Goal: Contribute content

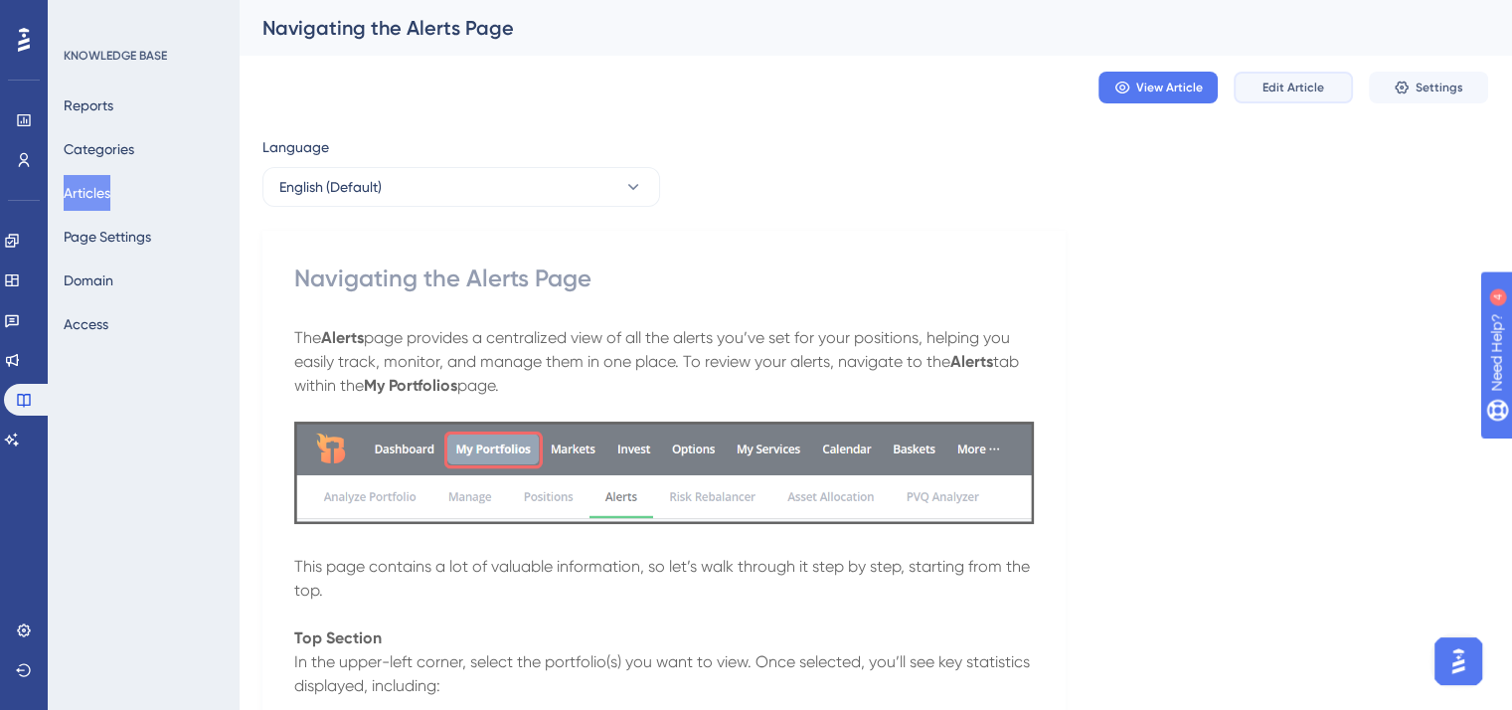
click at [1308, 86] on span "Edit Article" at bounding box center [1293, 88] width 62 height 16
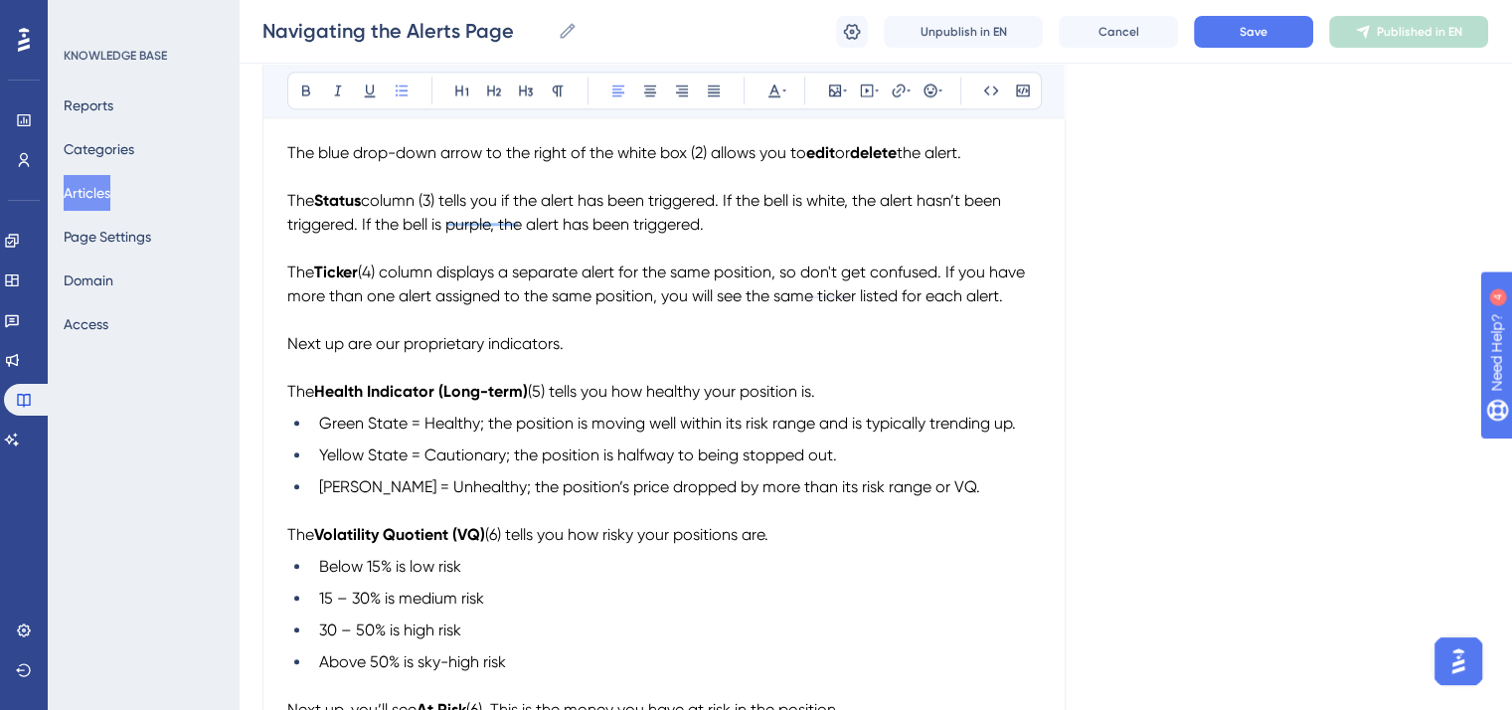
scroll to position [2106, 0]
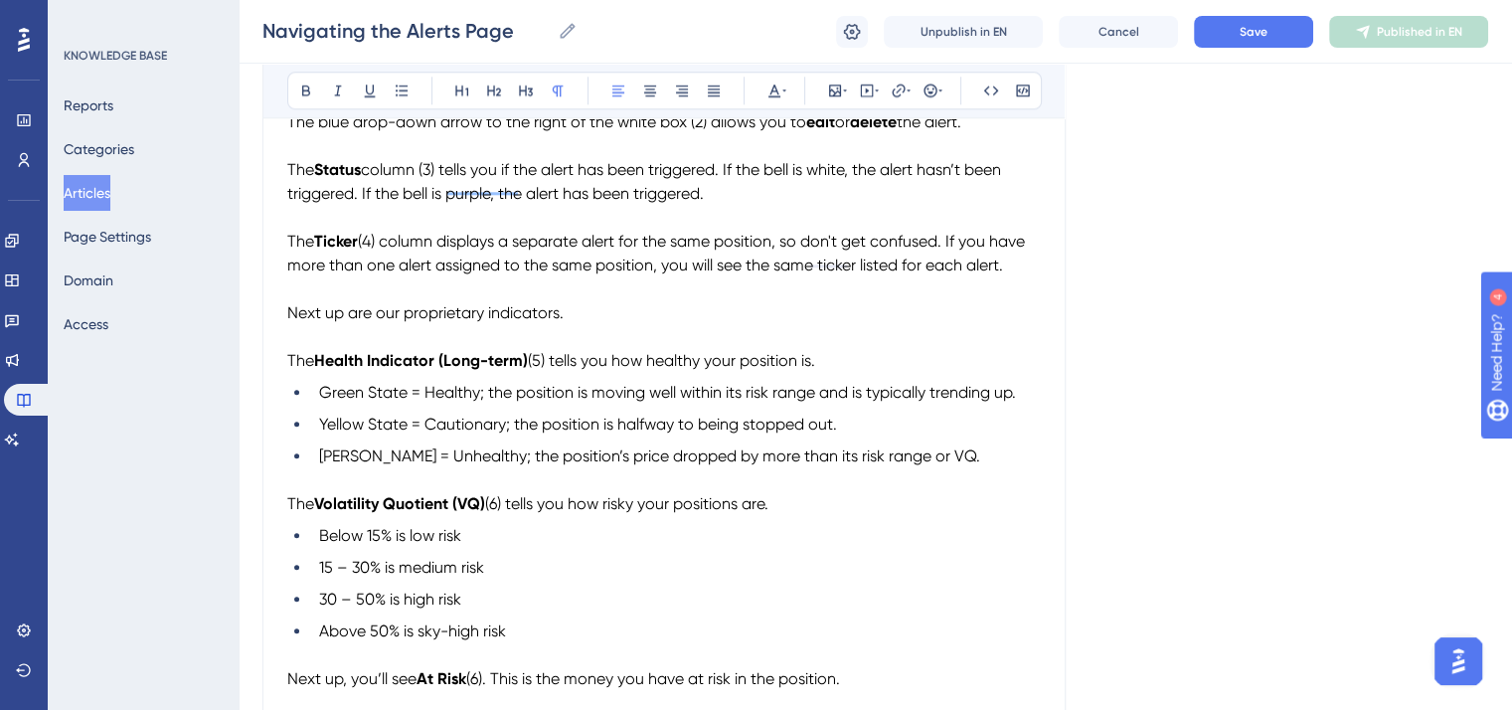
click at [319, 513] on strong "Volatility Quotient (VQ)" at bounding box center [399, 503] width 171 height 19
drag, startPoint x: 350, startPoint y: 518, endPoint x: 321, endPoint y: 516, distance: 28.9
click at [321, 513] on span "The Risk or" at bounding box center [326, 503] width 78 height 19
click at [300, 81] on button at bounding box center [306, 91] width 28 height 28
click at [612, 484] on p "To enrich screen reader interactions, please activate Accessibility in Grammarl…" at bounding box center [663, 480] width 753 height 24
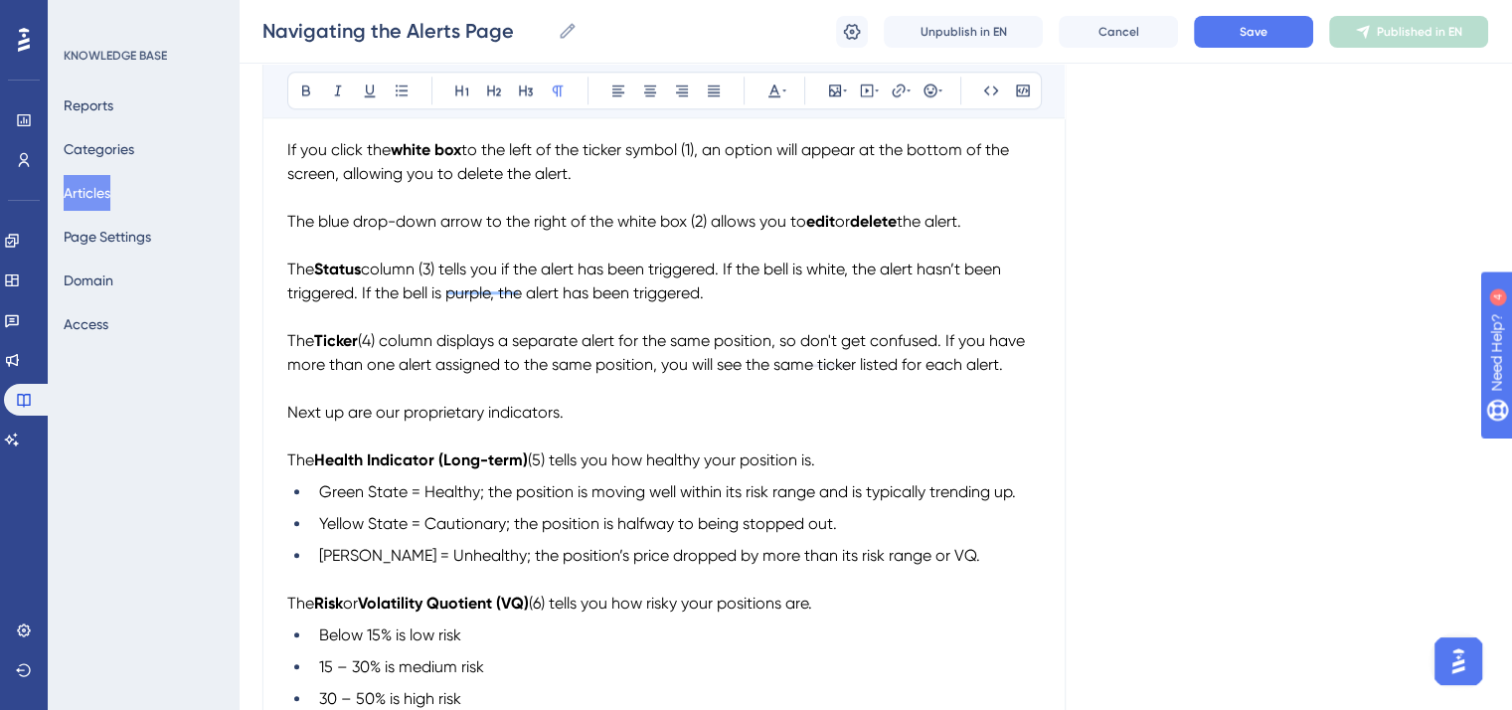
scroll to position [2205, 0]
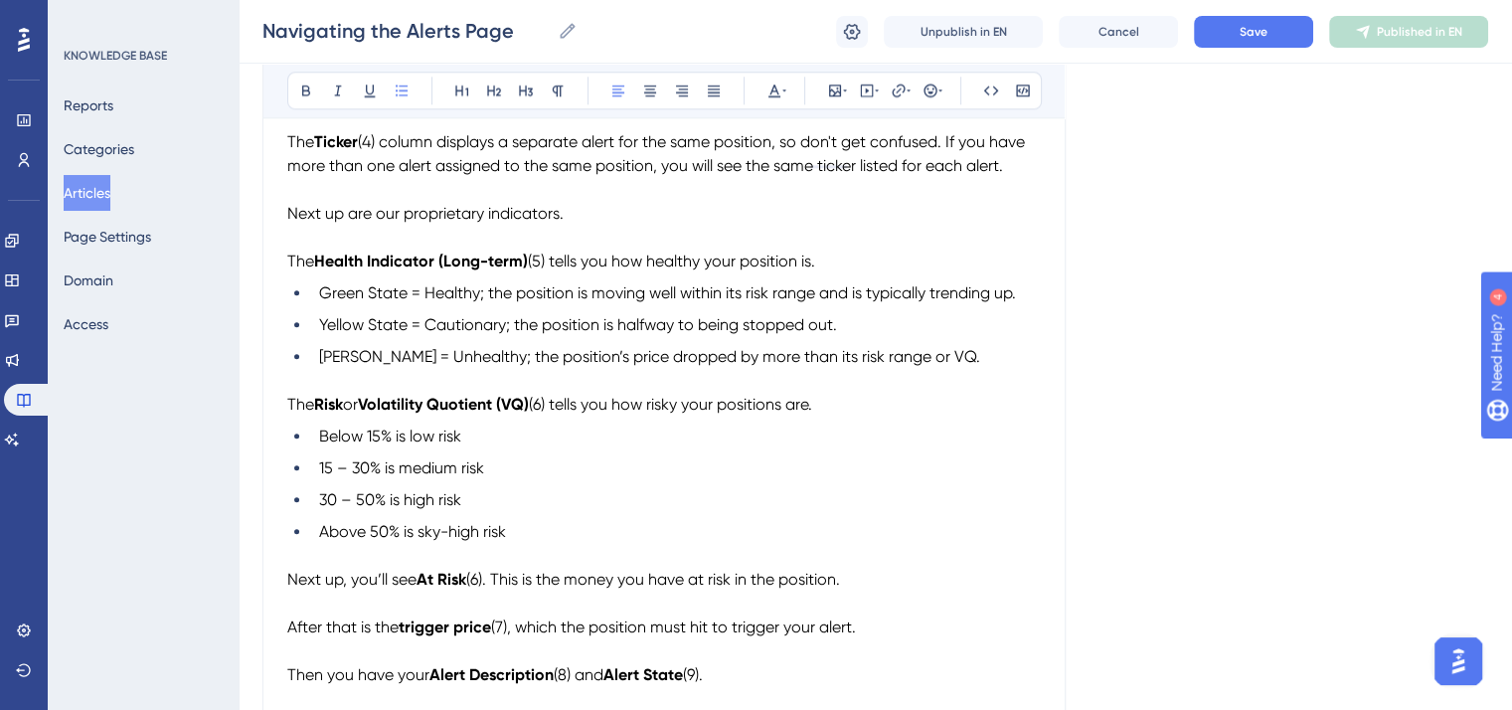
click at [368, 445] on span "Below 15% is low risk" at bounding box center [390, 435] width 142 height 19
click at [409, 445] on span "Up to 15% is low risk" at bounding box center [388, 435] width 139 height 19
click at [329, 477] on span "15 – 30% is medium risk" at bounding box center [401, 467] width 165 height 19
click at [362, 477] on span "15% – 30% is medium risk" at bounding box center [407, 467] width 176 height 19
click at [425, 477] on span "15% to 30% is medium risk" at bounding box center [411, 467] width 185 height 19
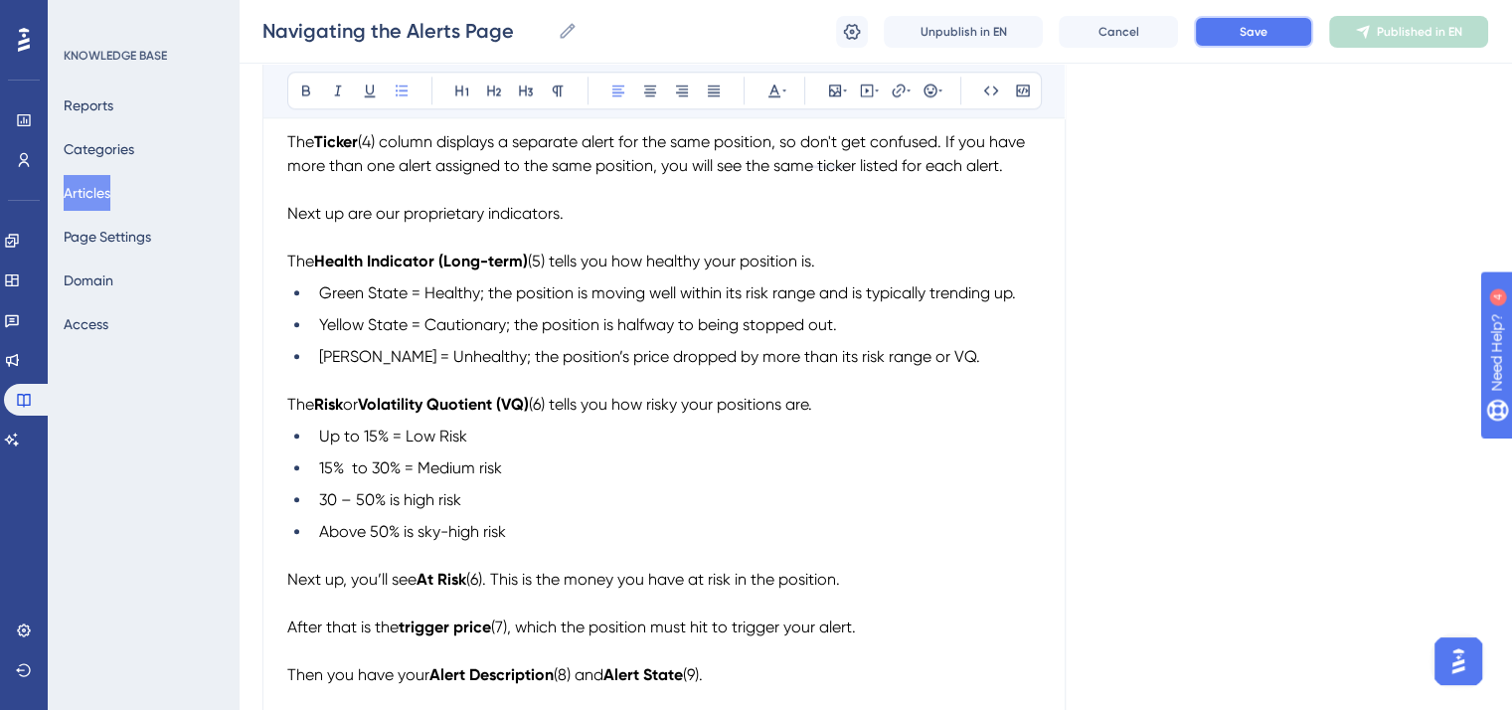
click at [1256, 33] on span "Save" at bounding box center [1253, 32] width 28 height 16
